Goal: Find specific page/section: Find specific page/section

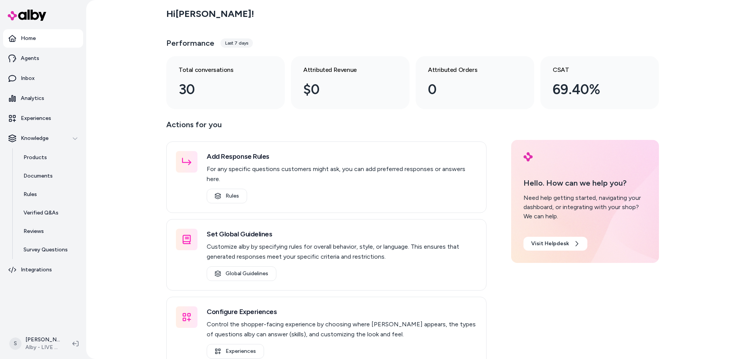
click at [117, 89] on div "Hi [PERSON_NAME] ! Performance Last 7 days Total conversations 30 Attributed Re…" at bounding box center [412, 179] width 653 height 359
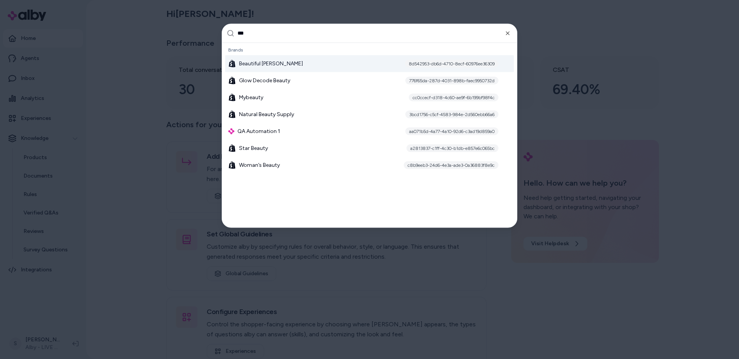
type input "****"
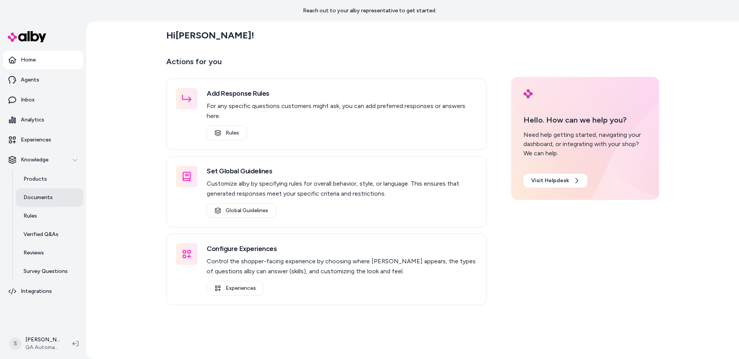
click at [32, 198] on p "Documents" at bounding box center [37, 198] width 29 height 8
